Goal: Information Seeking & Learning: Check status

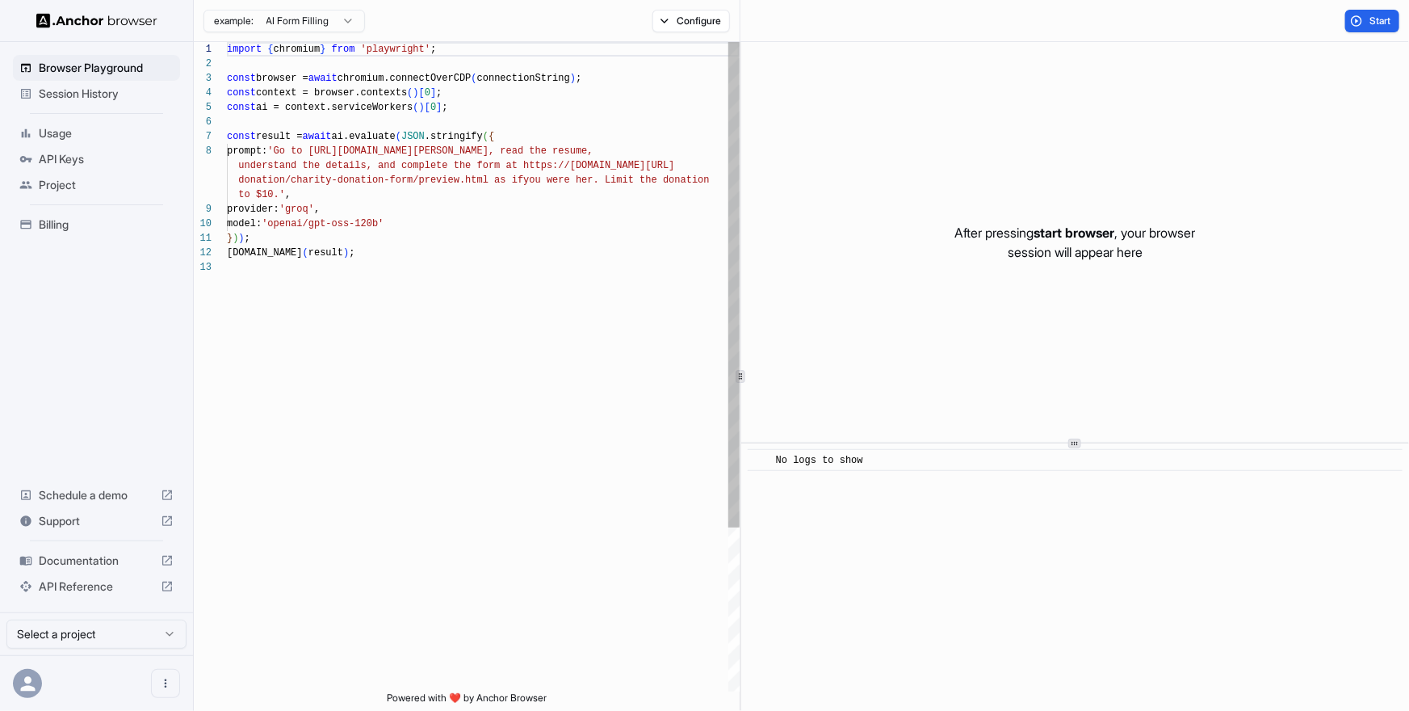
scroll to position [101, 0]
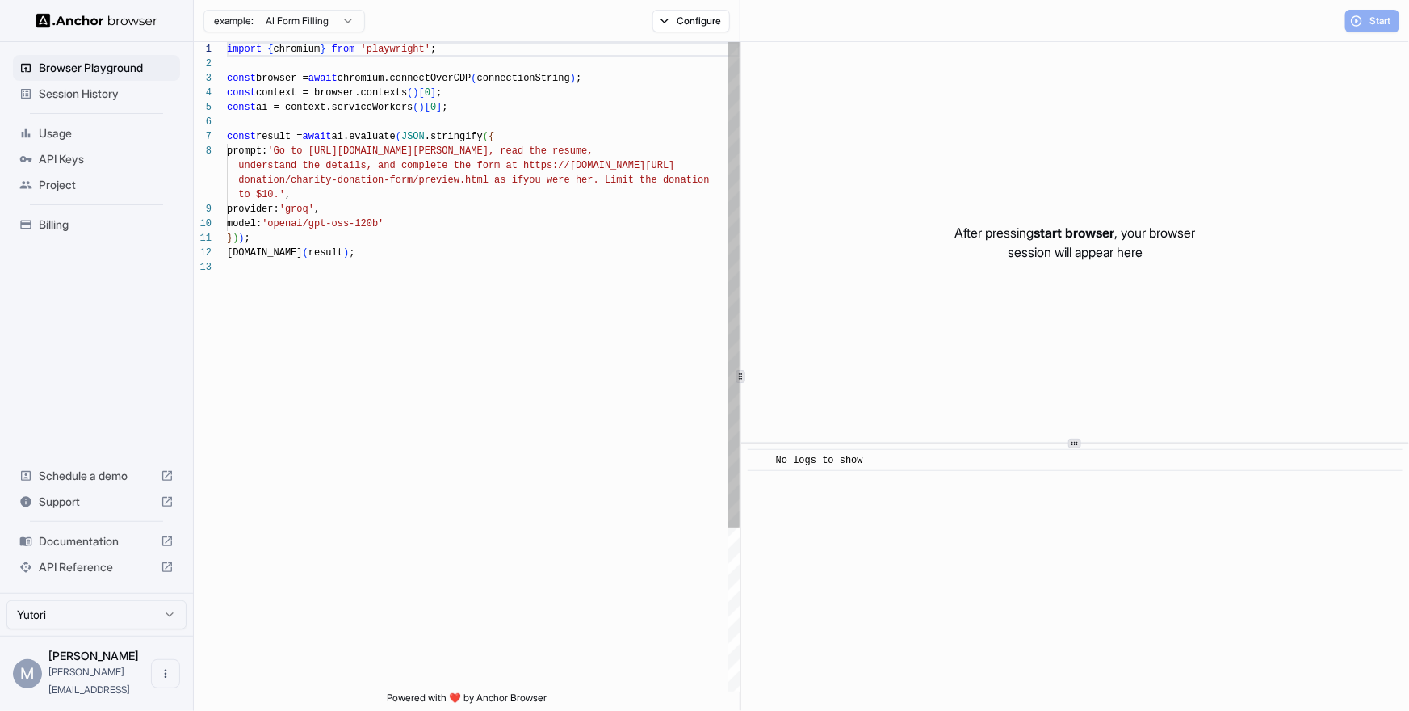
scroll to position [101, 0]
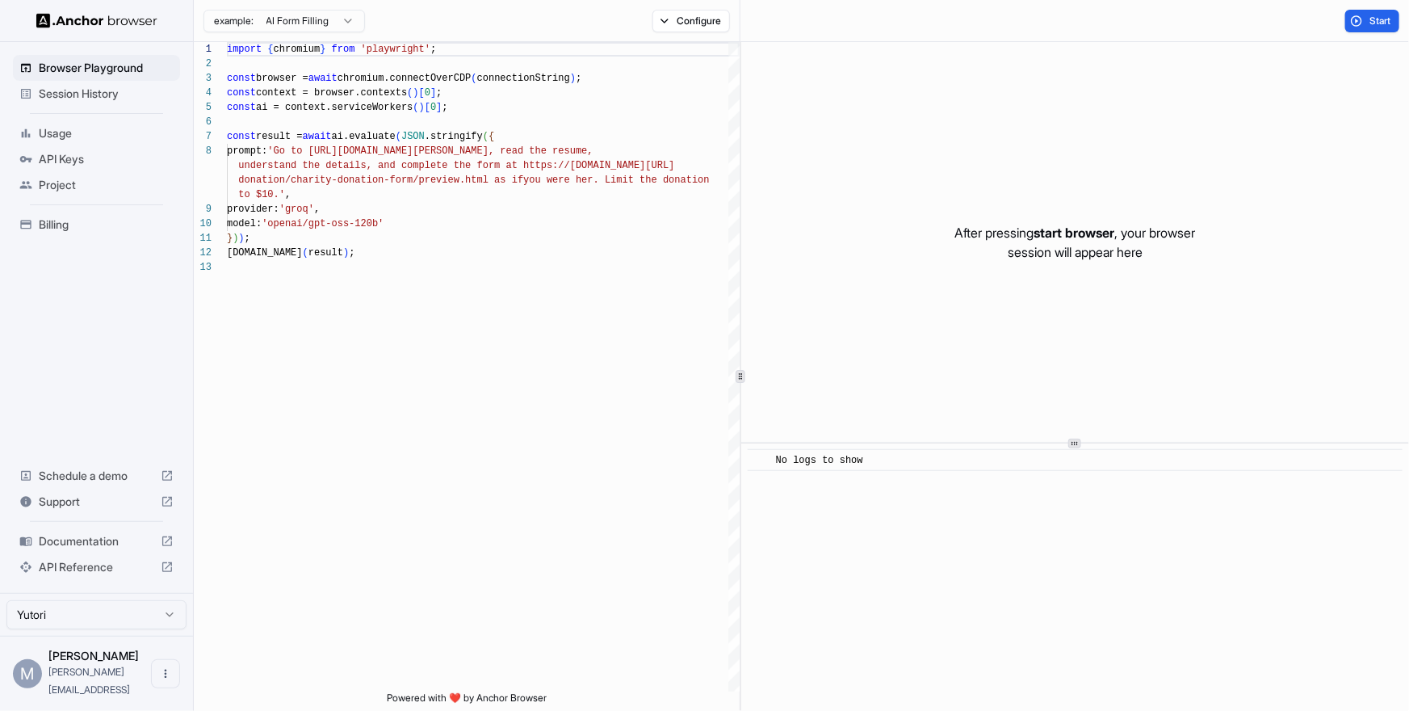
click at [105, 19] on img at bounding box center [96, 20] width 121 height 15
click at [48, 222] on span "Billing" at bounding box center [106, 224] width 135 height 16
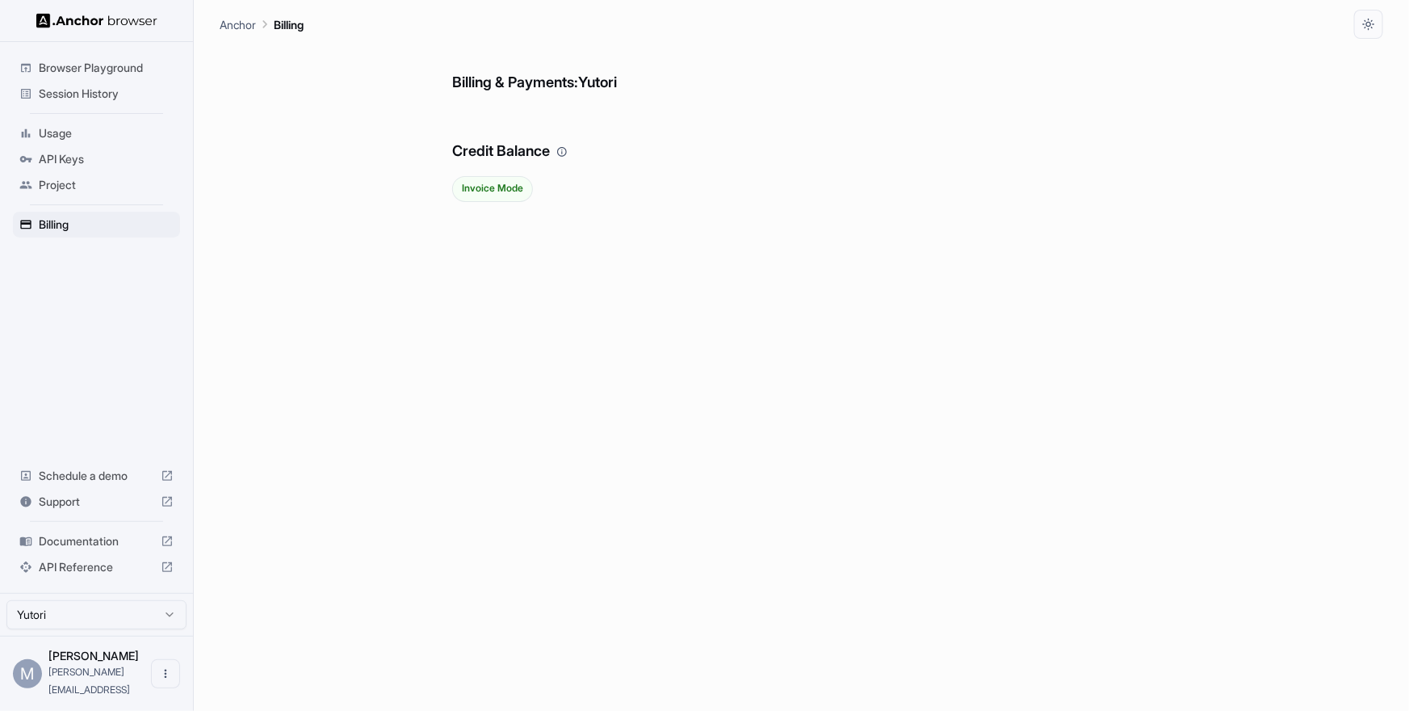
click at [55, 133] on span "Usage" at bounding box center [106, 133] width 135 height 16
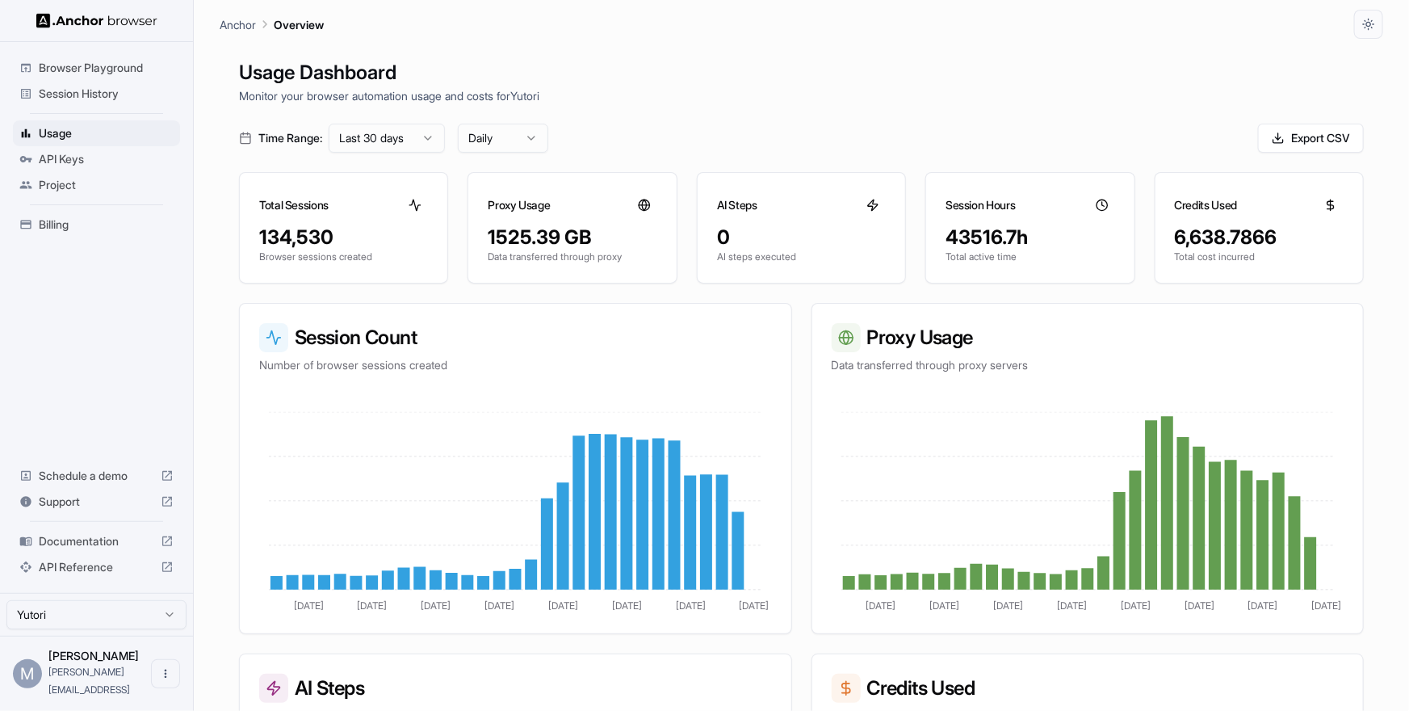
click at [392, 137] on html "Browser Playground Session History Usage API Keys Project Billing Schedule a de…" at bounding box center [704, 355] width 1409 height 711
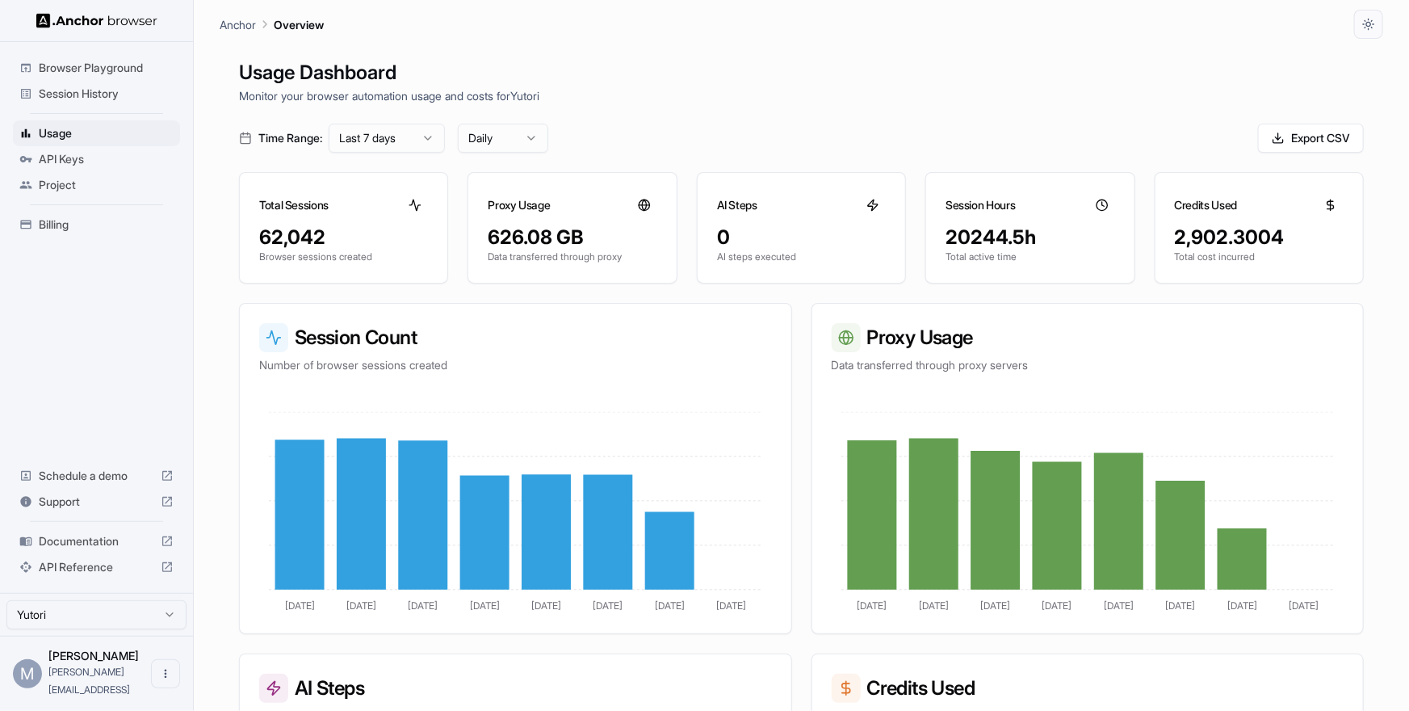
click at [94, 73] on span "Browser Playground" at bounding box center [106, 68] width 135 height 16
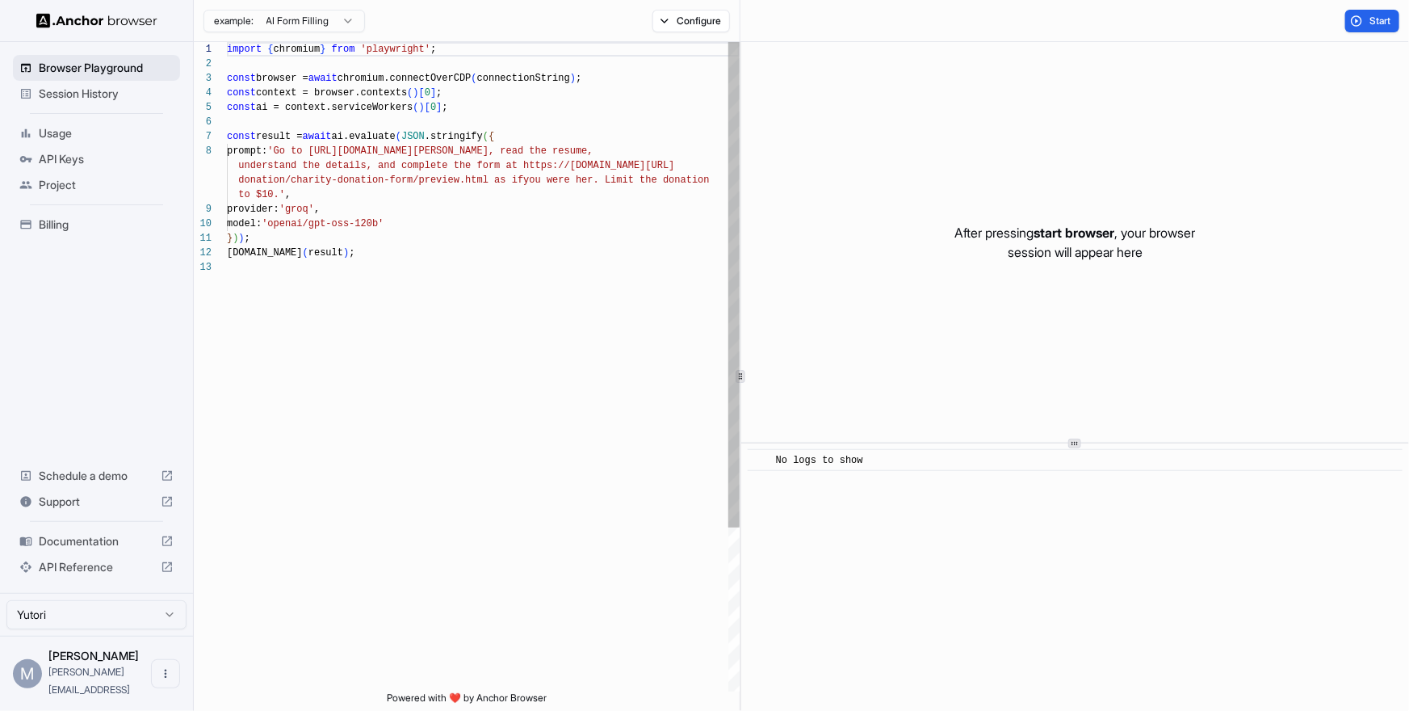
scroll to position [101, 0]
click at [93, 91] on span "Session History" at bounding box center [106, 94] width 135 height 16
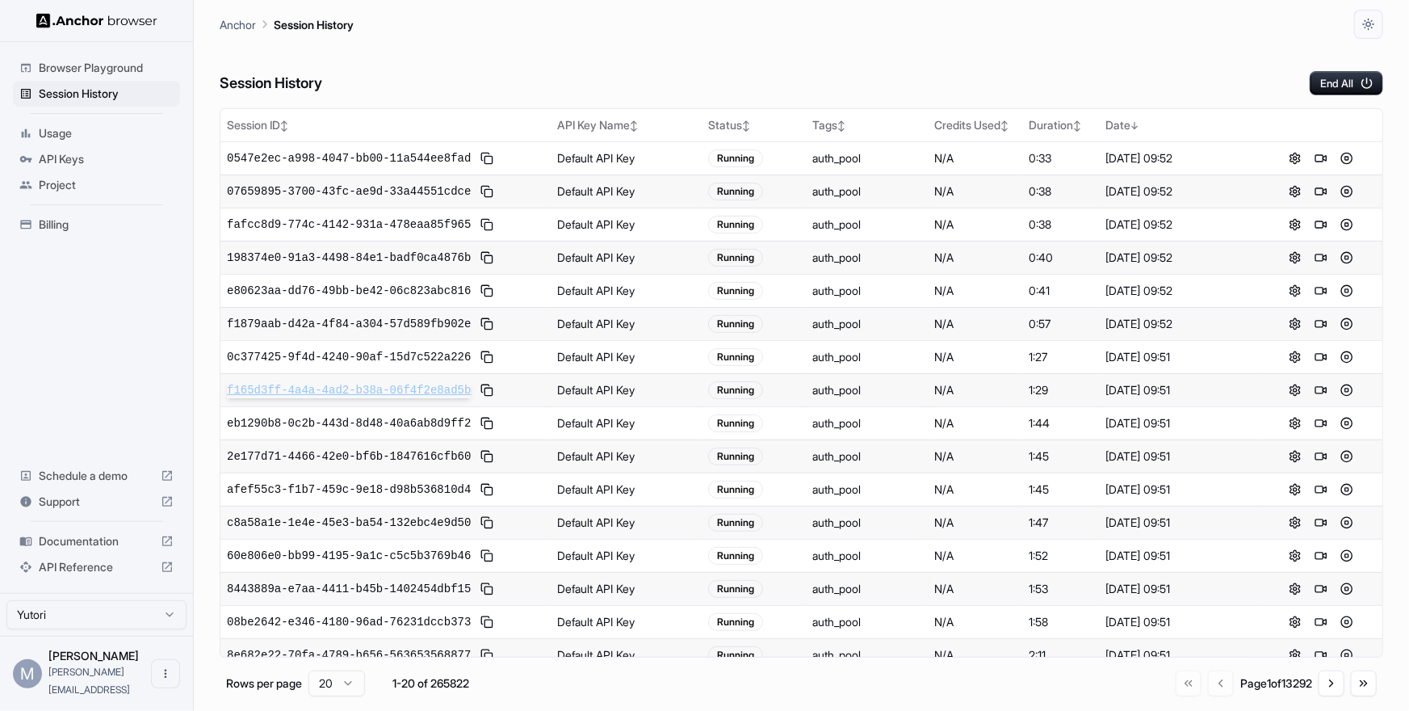
scroll to position [145, 0]
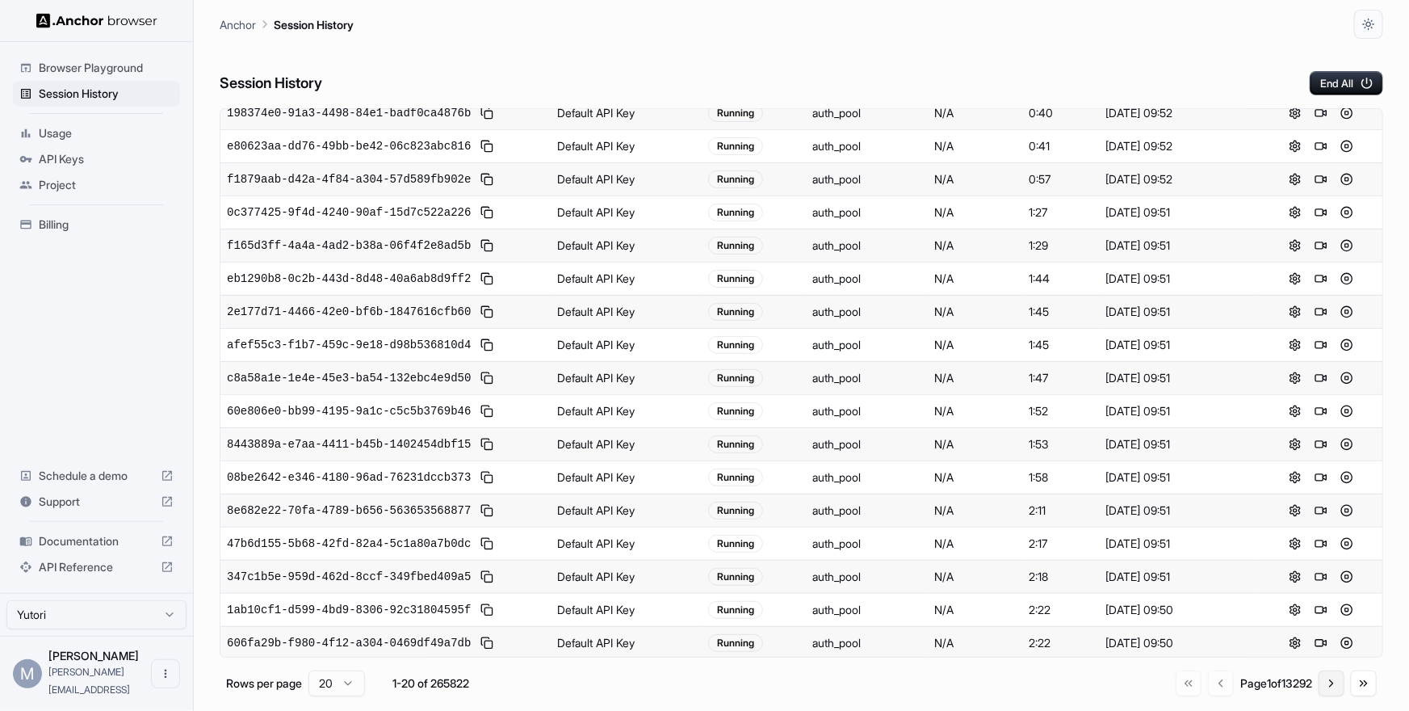
click at [1329, 685] on button "Go to next page" at bounding box center [1331, 683] width 26 height 26
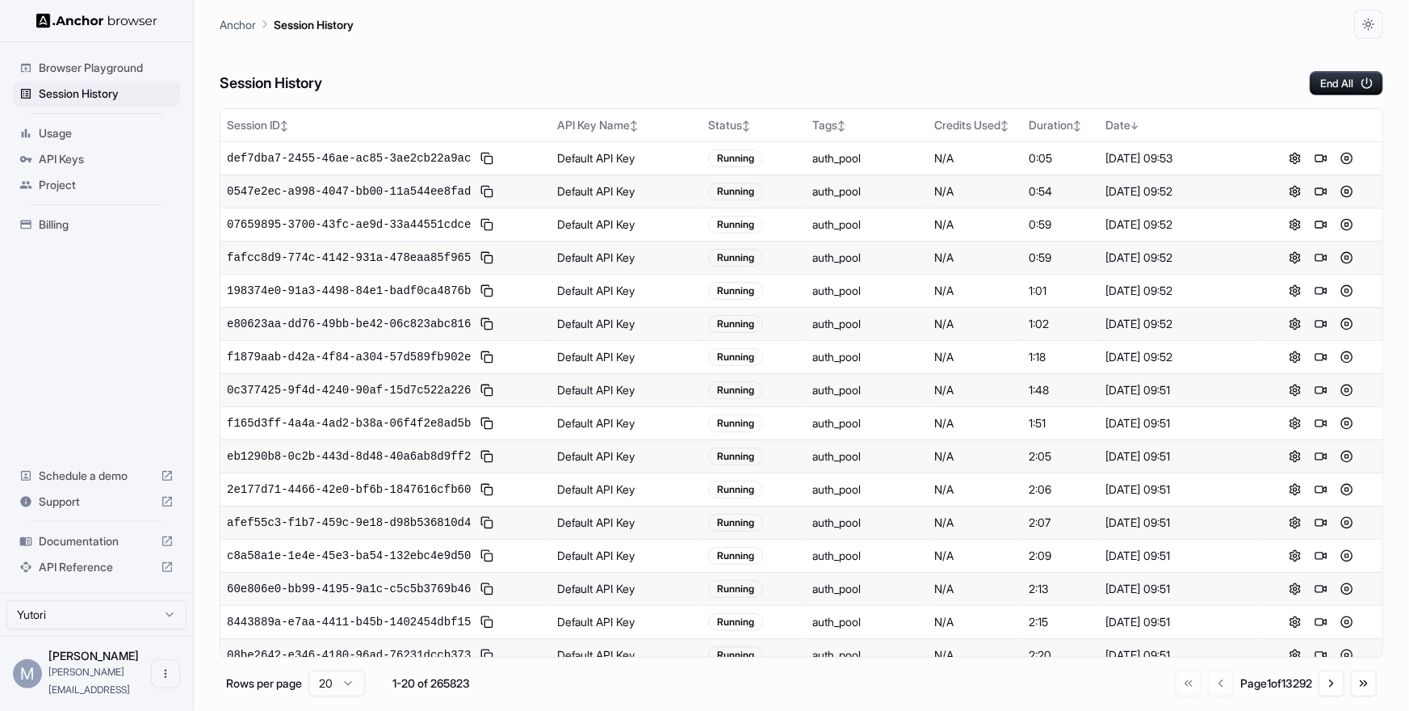
click at [1213, 681] on div "Go to first page Go to previous page Page 1 of 13292 Go to next page Go to last…" at bounding box center [1276, 683] width 201 height 26
click at [346, 678] on html "Browser Playground Session History Usage API Keys Project Billing Schedule a de…" at bounding box center [704, 355] width 1409 height 711
click at [1330, 685] on button "Go to next page" at bounding box center [1331, 683] width 26 height 26
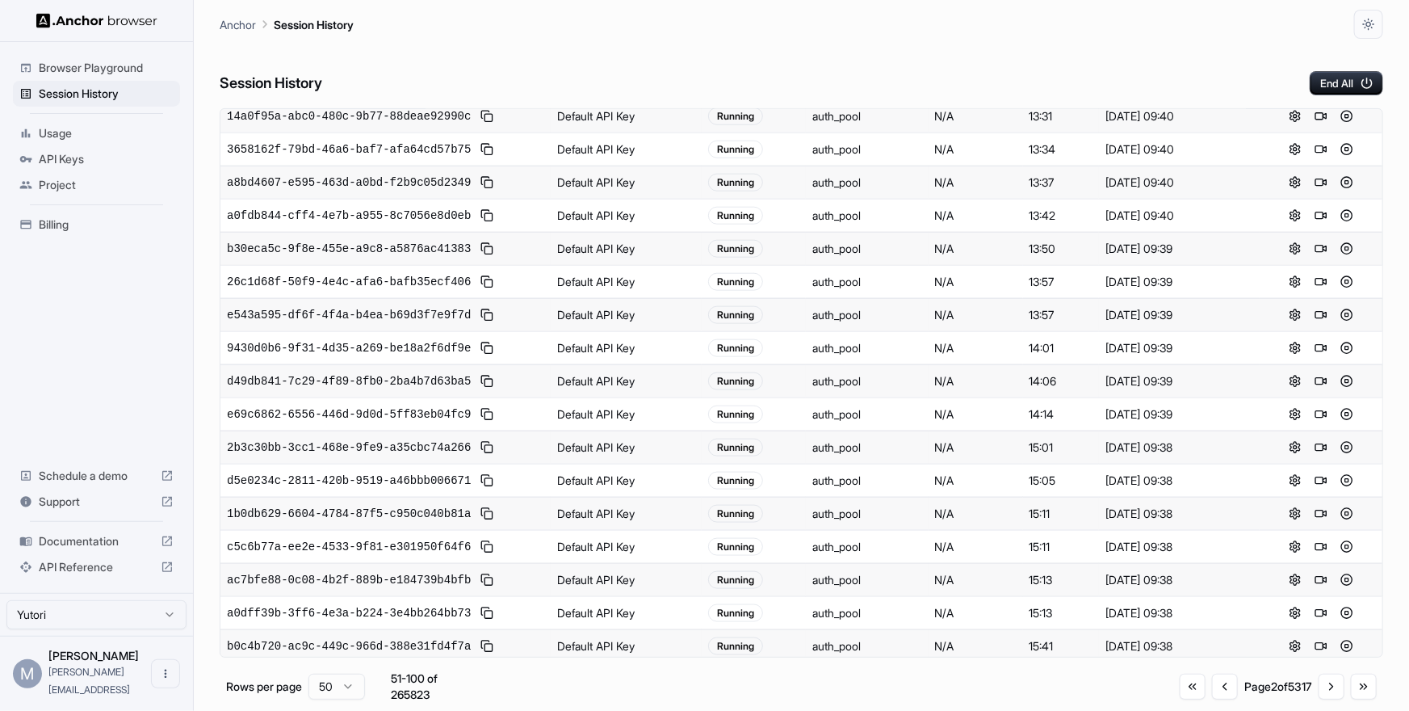
scroll to position [1135, 0]
click at [1337, 690] on button "Go to next page" at bounding box center [1331, 686] width 26 height 26
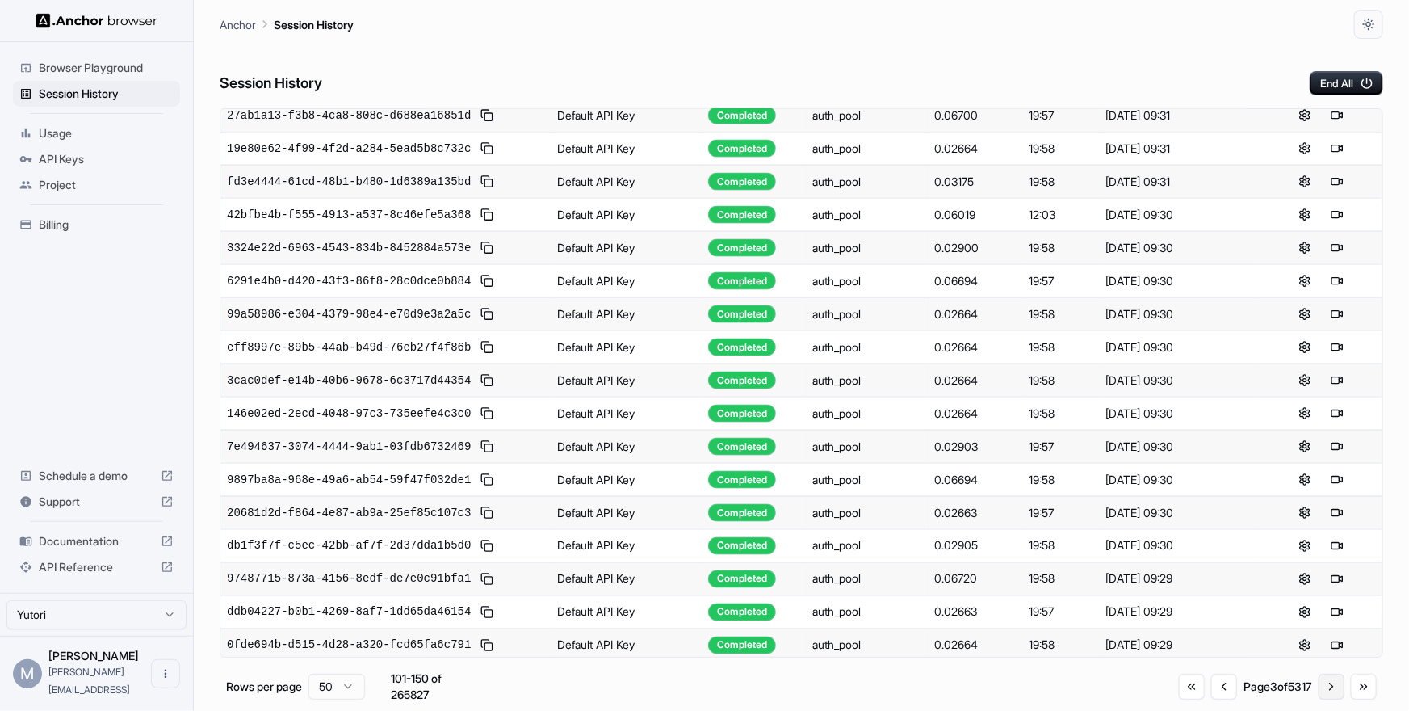
click at [1335, 685] on button "Go to next page" at bounding box center [1331, 686] width 26 height 26
click at [1211, 681] on button "Go to previous page" at bounding box center [1224, 686] width 26 height 26
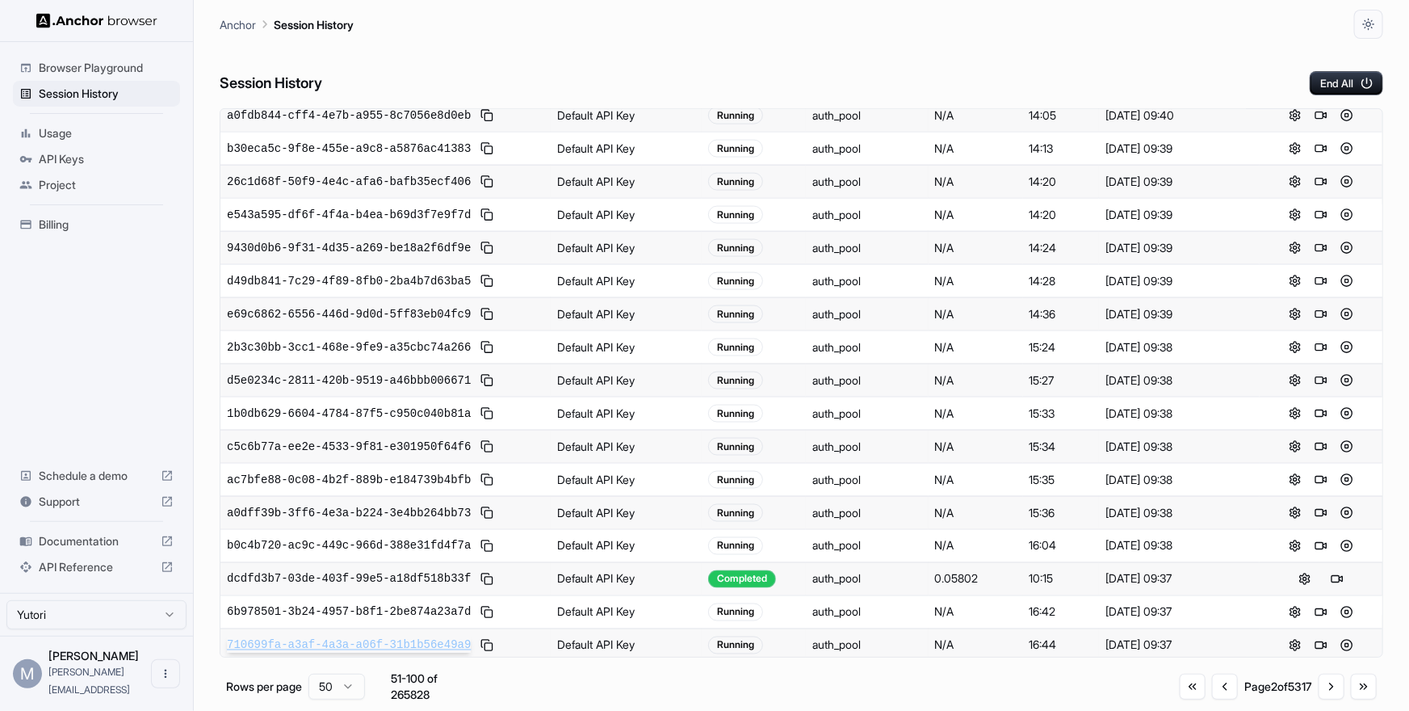
click at [455, 637] on span "710699fa-a3af-4a3a-a06f-31b1b56e49a9" at bounding box center [349, 645] width 244 height 16
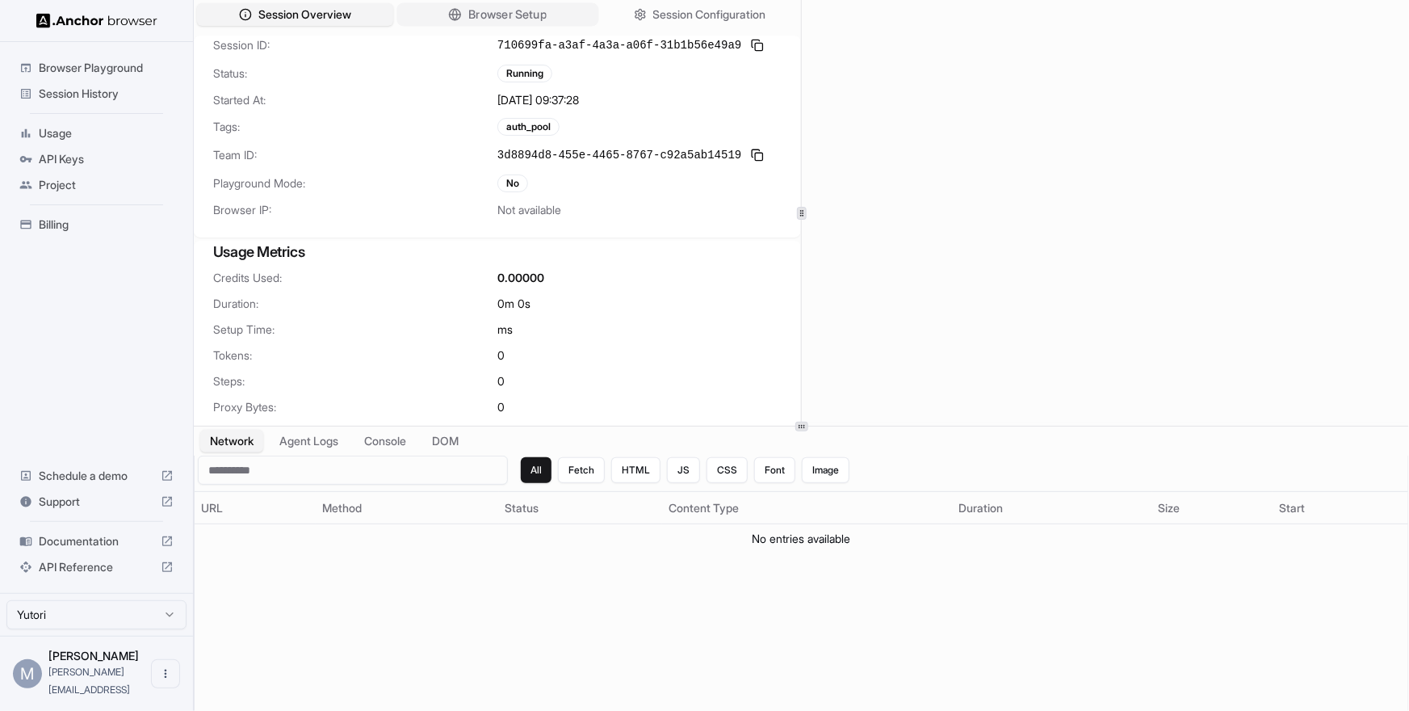
click at [518, 23] on button "Browser Setup" at bounding box center [497, 14] width 202 height 23
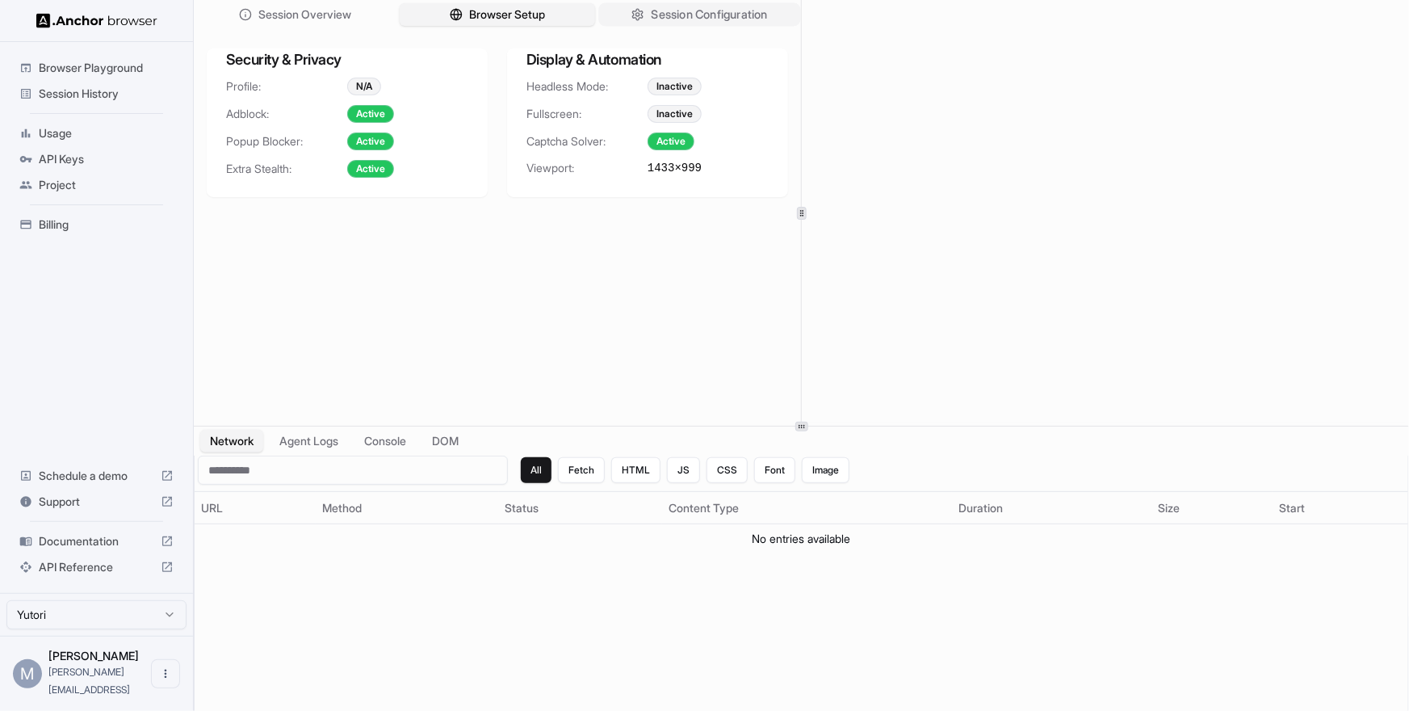
click at [694, 8] on span "Session Configuration" at bounding box center [710, 14] width 116 height 17
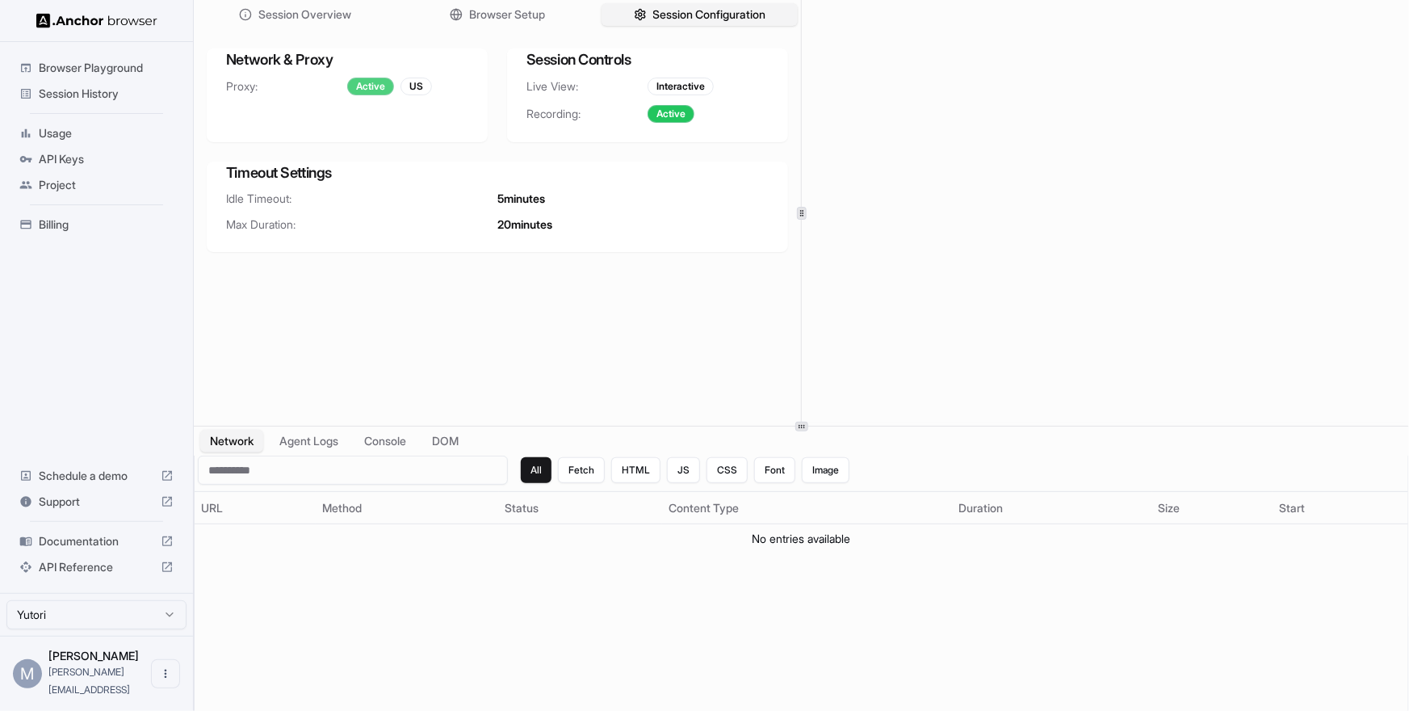
click at [367, 90] on div "Active" at bounding box center [370, 87] width 47 height 18
click at [413, 90] on div "US" at bounding box center [415, 87] width 31 height 18
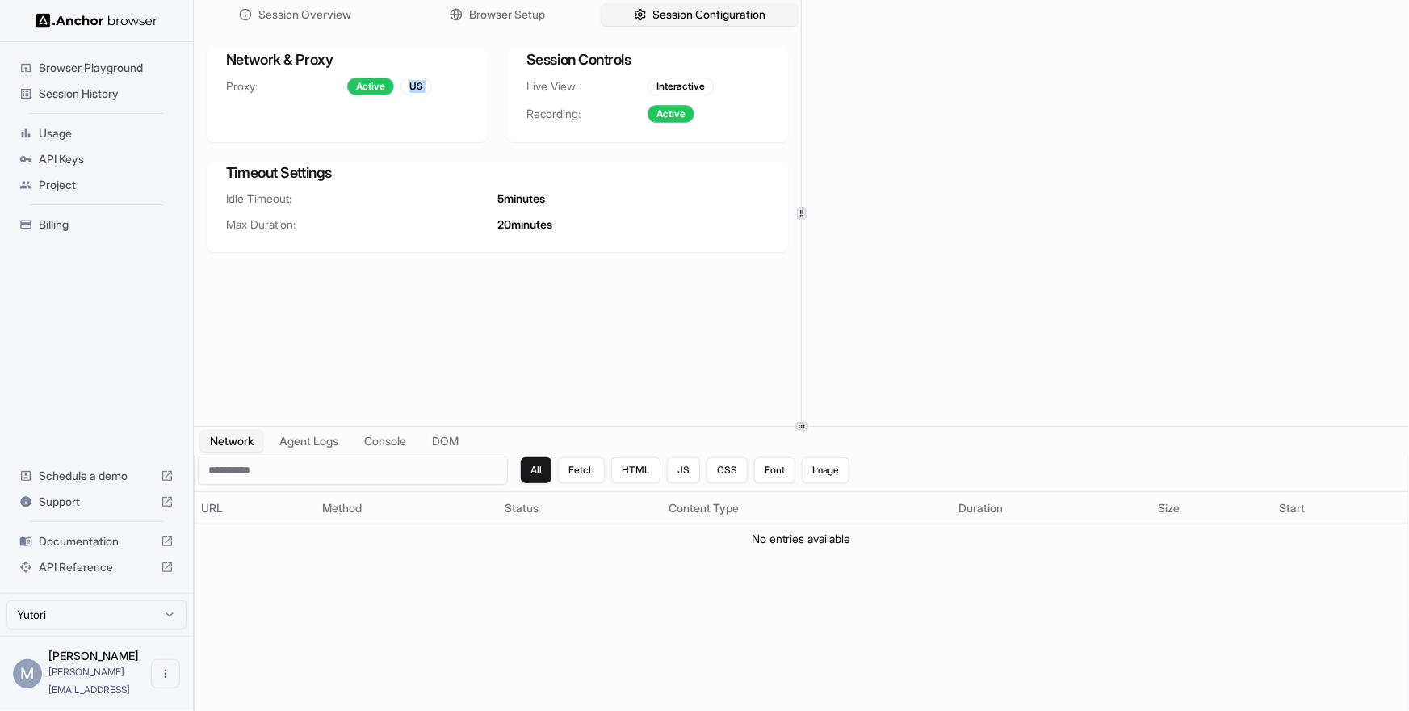
click at [413, 90] on div "US" at bounding box center [415, 87] width 31 height 18
click at [417, 128] on div "Network & Proxy Proxy: Active US" at bounding box center [347, 95] width 281 height 94
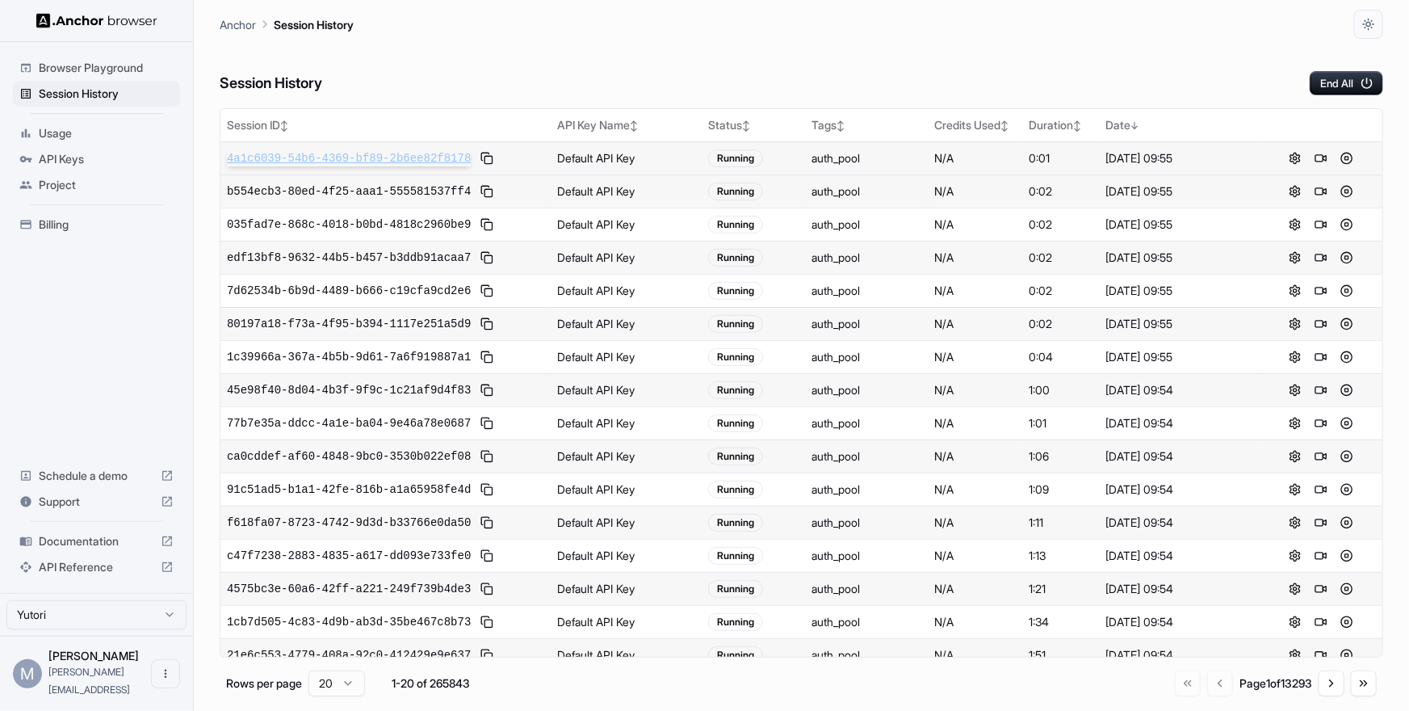
click at [429, 153] on span "4a1c6039-54b6-4369-bf89-2b6ee82f8178" at bounding box center [349, 158] width 244 height 16
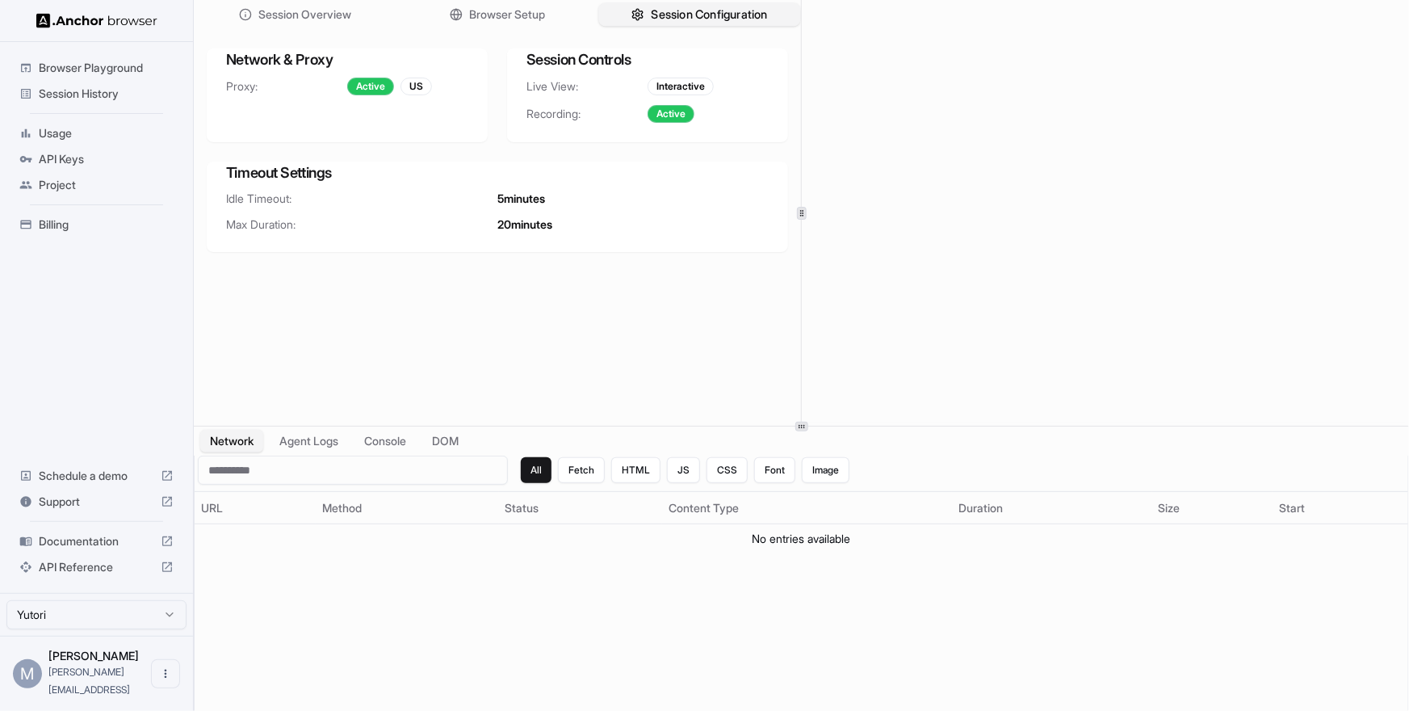
click at [670, 12] on span "Session Configuration" at bounding box center [710, 14] width 116 height 17
click at [583, 18] on button "Browser Setup" at bounding box center [497, 14] width 202 height 23
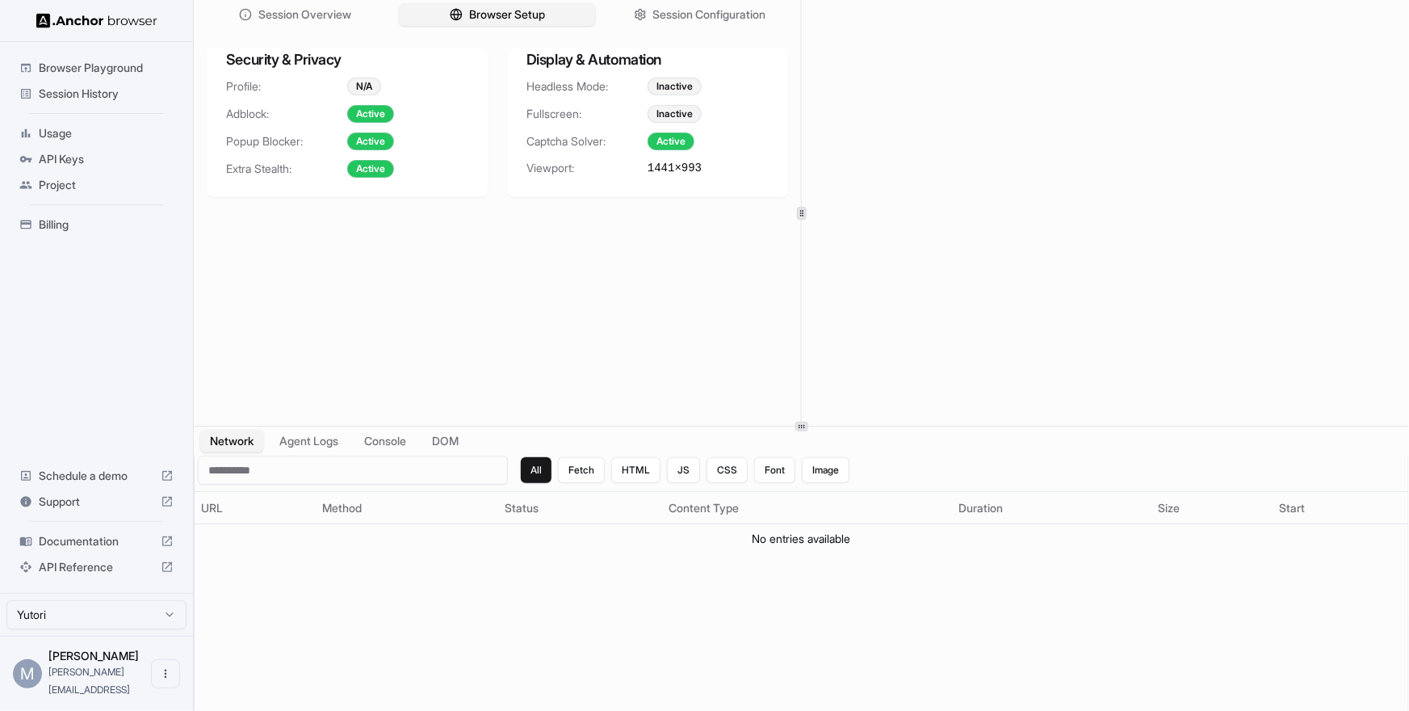
click at [688, 27] on div "Session Overview Browser Setup Session Configuration" at bounding box center [497, 14] width 607 height 29
click at [690, 16] on span "Session Configuration" at bounding box center [710, 14] width 116 height 17
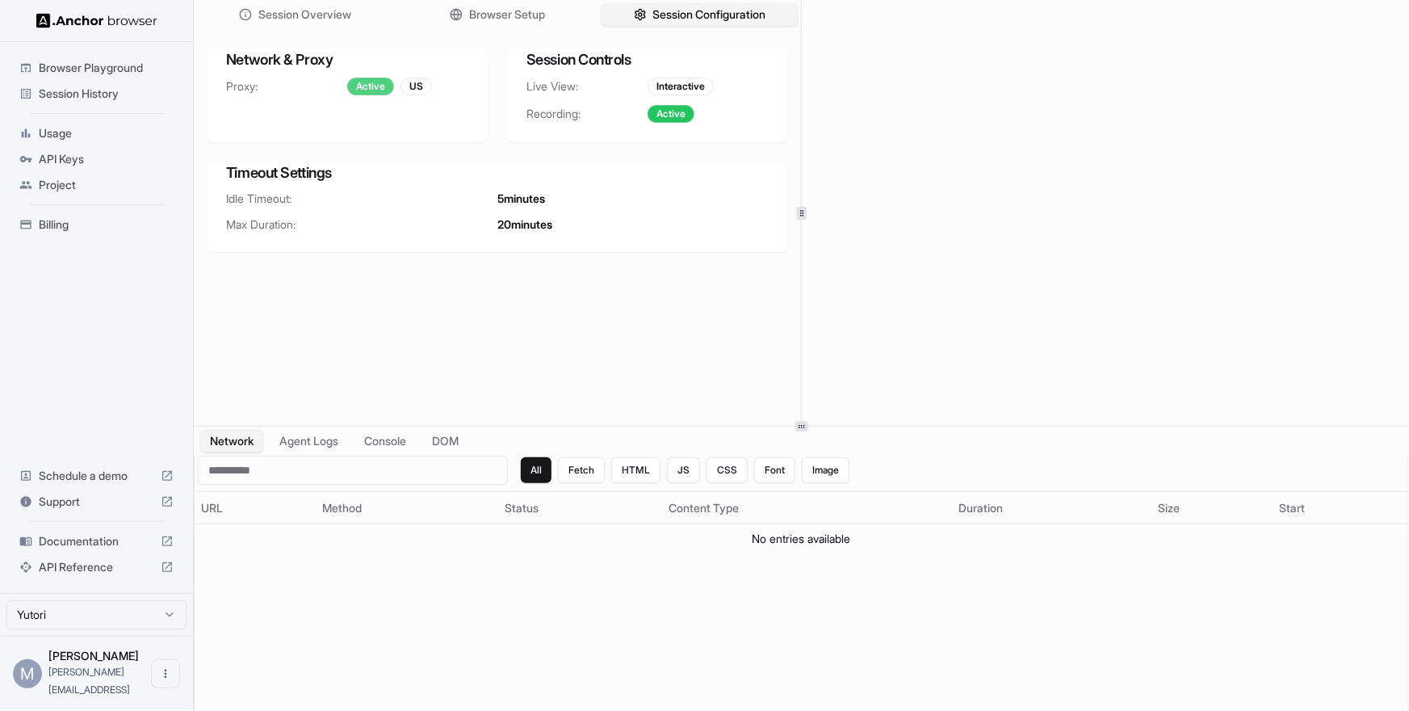
click at [372, 82] on div "Active" at bounding box center [370, 87] width 47 height 18
click at [412, 82] on div "US" at bounding box center [415, 87] width 31 height 18
click at [442, 91] on div "Active US" at bounding box center [407, 87] width 121 height 18
